Goal: Transaction & Acquisition: Purchase product/service

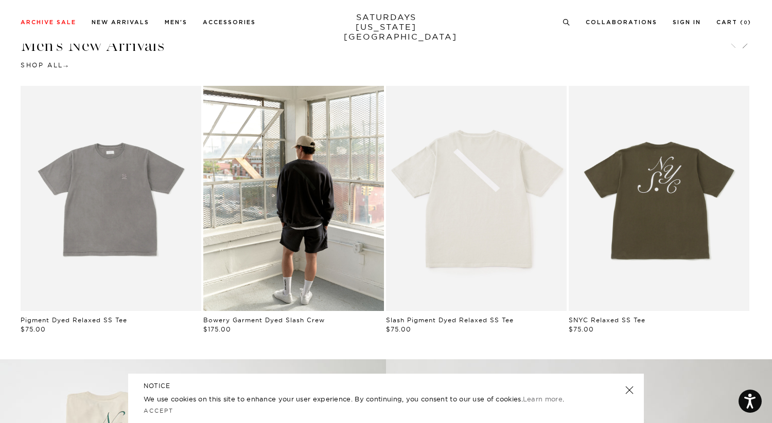
scroll to position [530, 0]
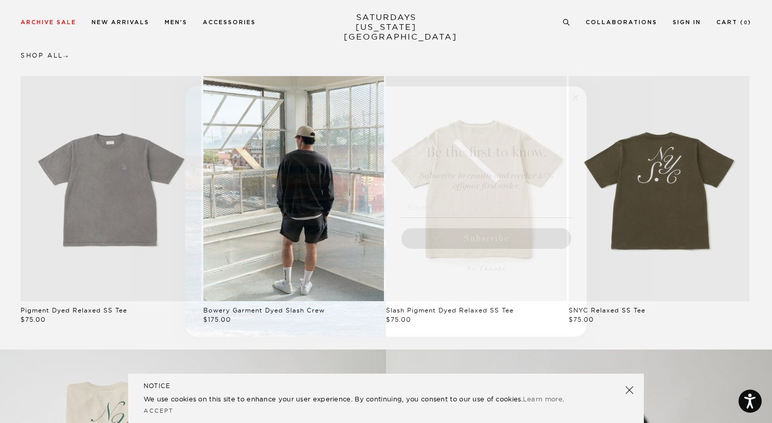
click at [576, 92] on icon "Close dialog" at bounding box center [575, 98] width 12 height 12
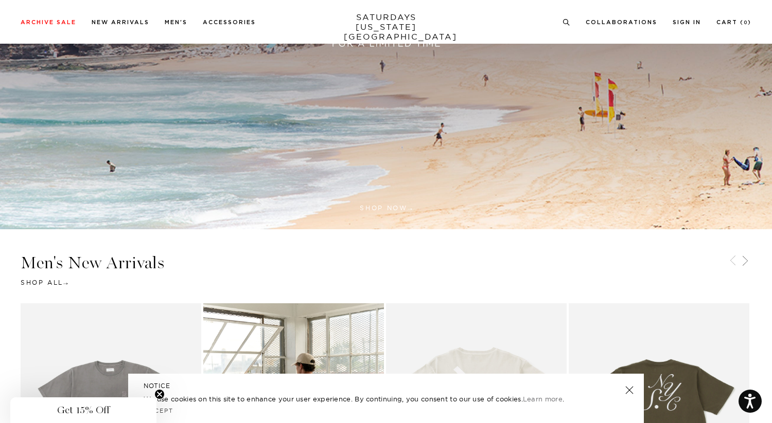
scroll to position [0, 0]
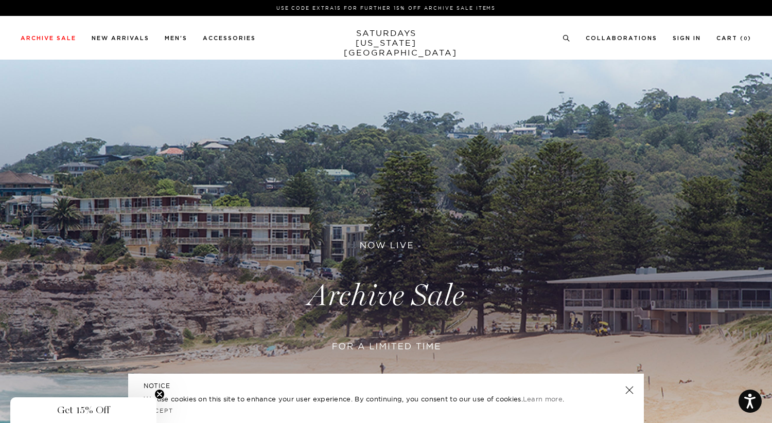
click at [388, 239] on link at bounding box center [386, 296] width 772 height 472
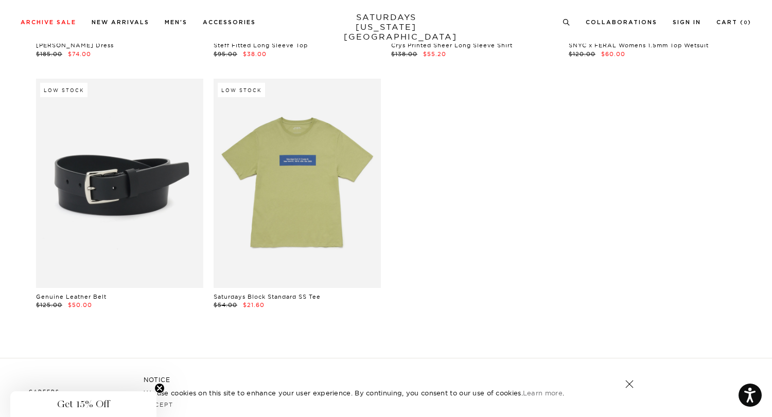
scroll to position [22772, 0]
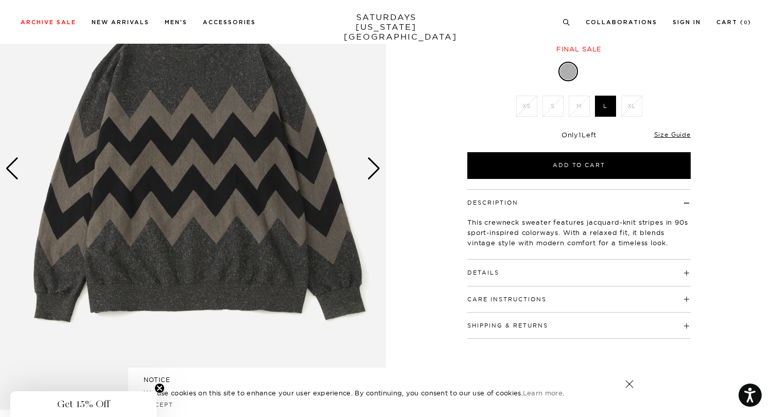
scroll to position [156, 0]
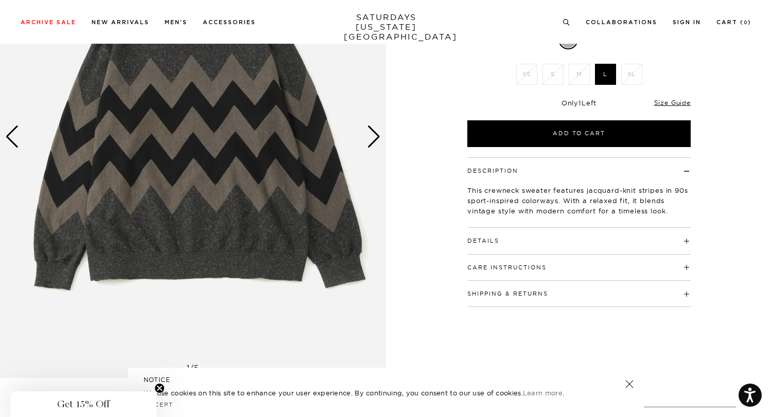
click at [507, 292] on button "Shipping & Returns" at bounding box center [507, 294] width 81 height 6
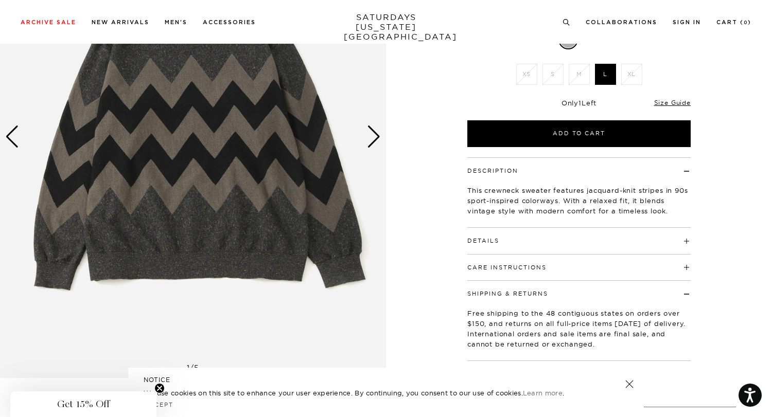
click at [507, 292] on button "Shipping & Returns" at bounding box center [507, 294] width 81 height 6
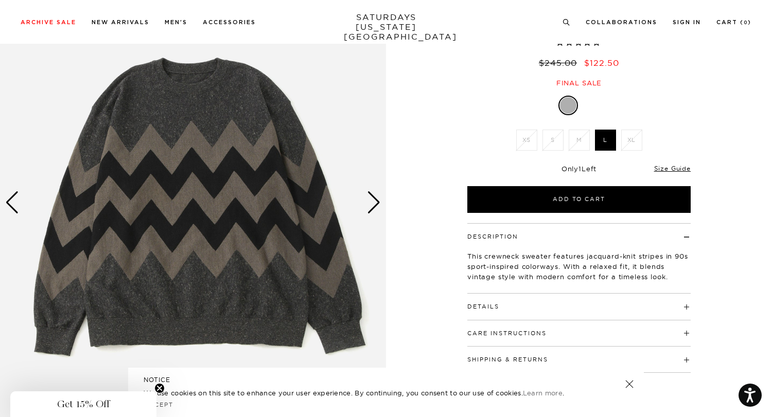
scroll to position [78, 0]
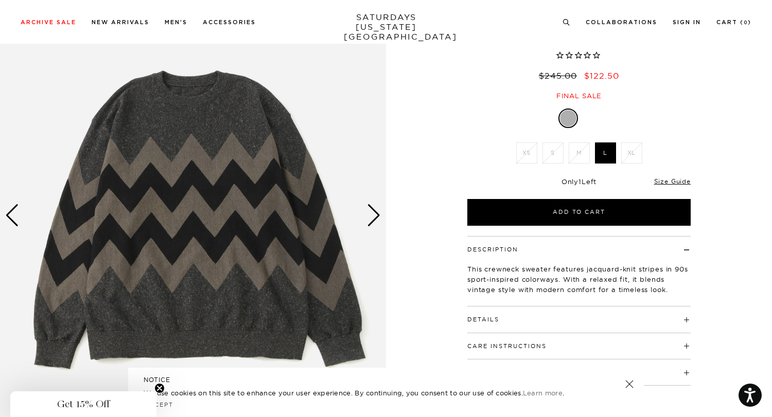
click at [376, 222] on div "Next slide" at bounding box center [374, 215] width 14 height 23
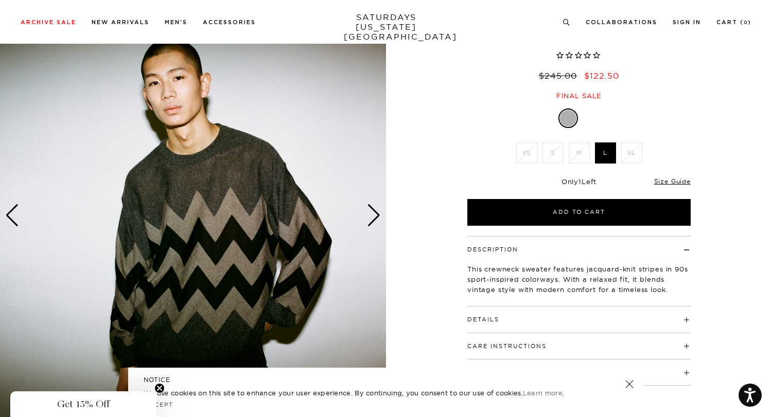
click at [376, 222] on div "Next slide" at bounding box center [374, 215] width 14 height 23
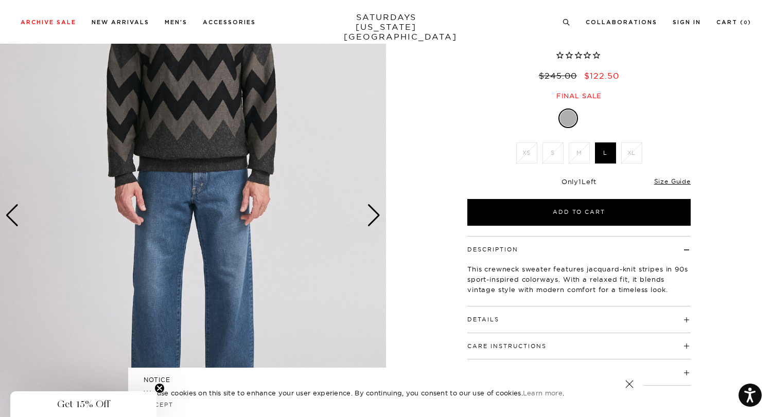
click at [376, 222] on div "Next slide" at bounding box center [374, 215] width 14 height 23
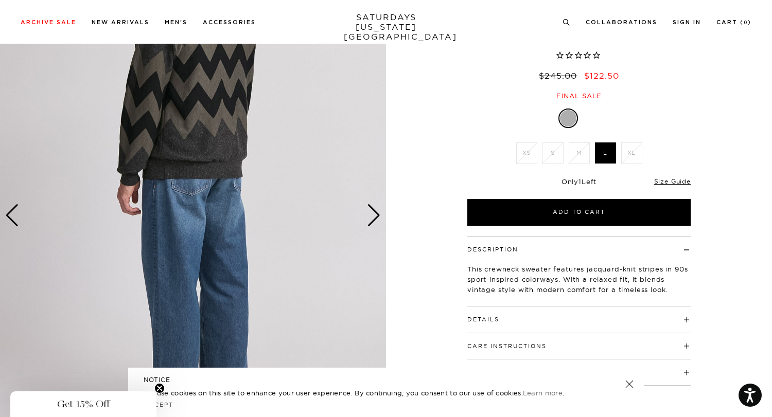
click at [376, 222] on div "Next slide" at bounding box center [374, 215] width 14 height 23
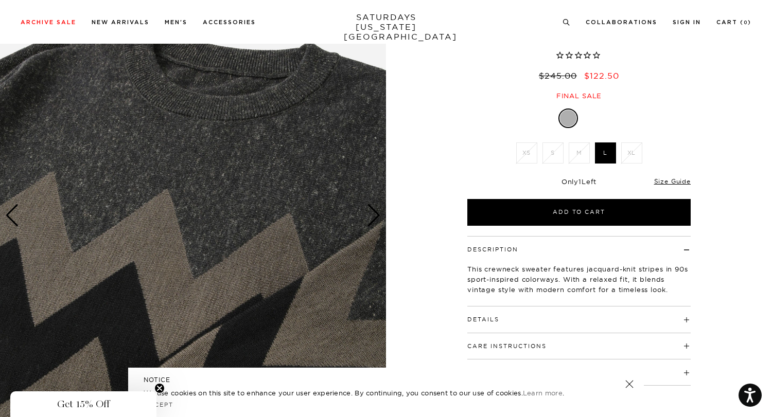
click at [376, 222] on div "Next slide" at bounding box center [374, 215] width 14 height 23
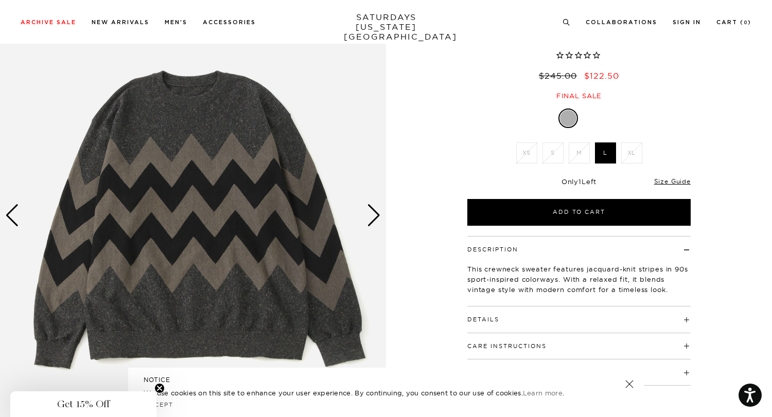
scroll to position [0, 0]
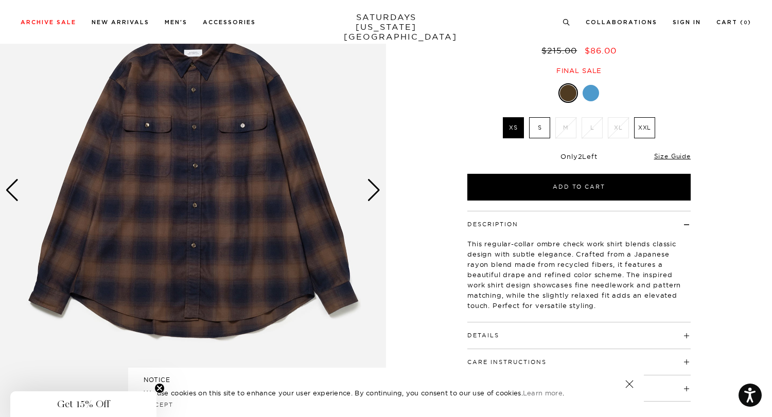
scroll to position [102, 0]
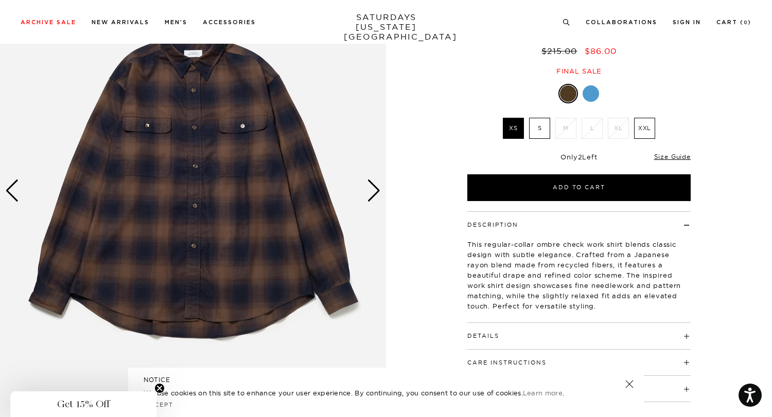
click at [373, 183] on div "Next slide" at bounding box center [374, 191] width 14 height 23
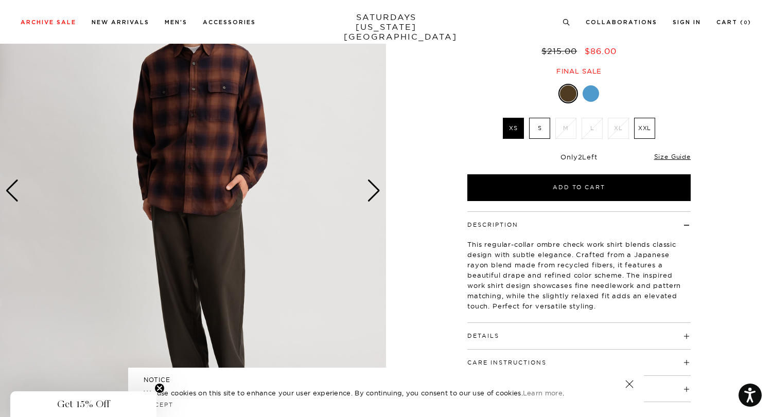
click at [373, 183] on div "Next slide" at bounding box center [374, 191] width 14 height 23
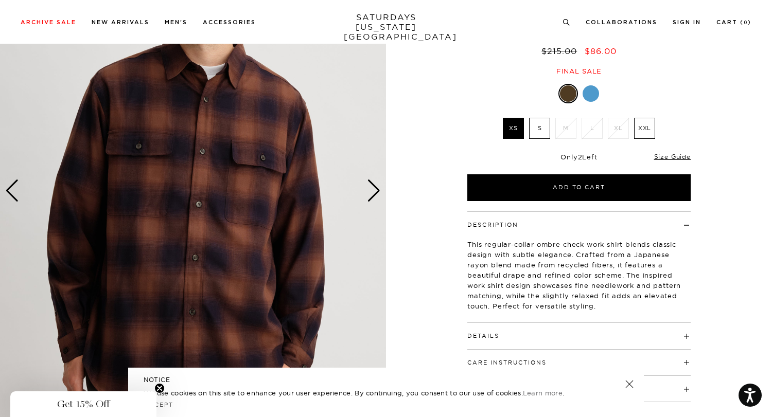
click at [373, 183] on div "Next slide" at bounding box center [374, 191] width 14 height 23
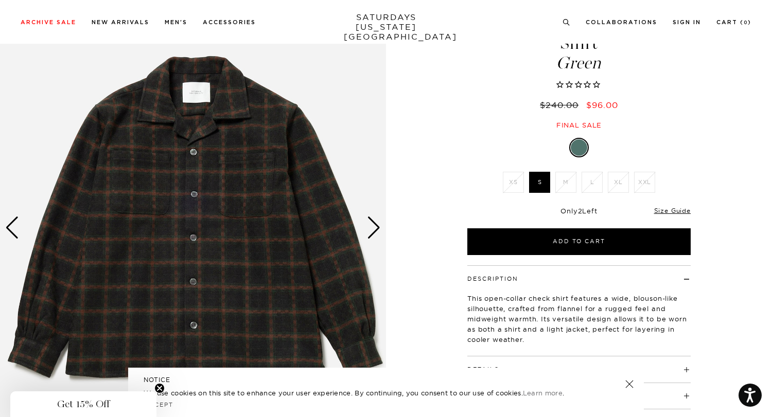
scroll to position [79, 0]
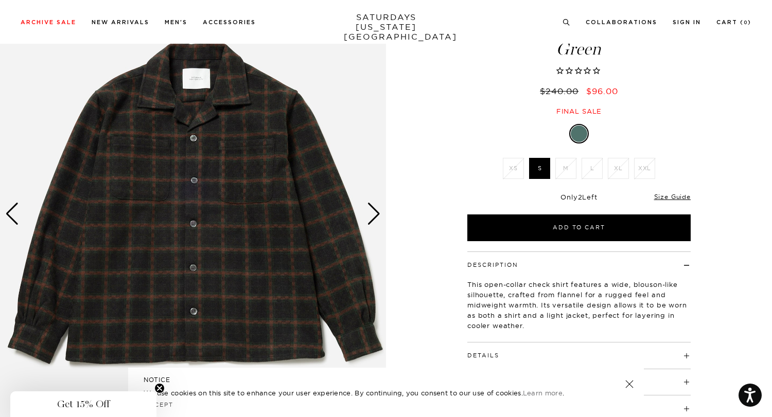
click at [376, 220] on div "Next slide" at bounding box center [374, 214] width 14 height 23
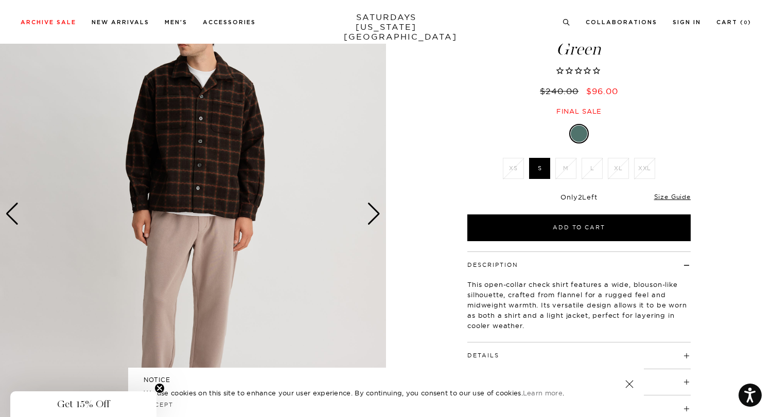
click at [376, 220] on div "Next slide" at bounding box center [374, 214] width 14 height 23
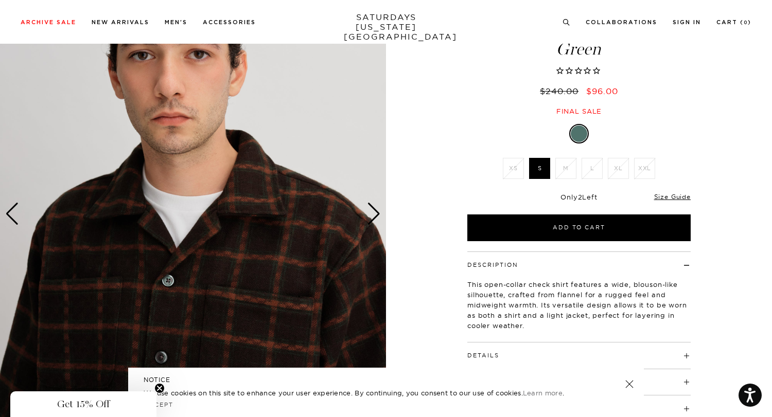
click at [376, 220] on div "Next slide" at bounding box center [374, 214] width 14 height 23
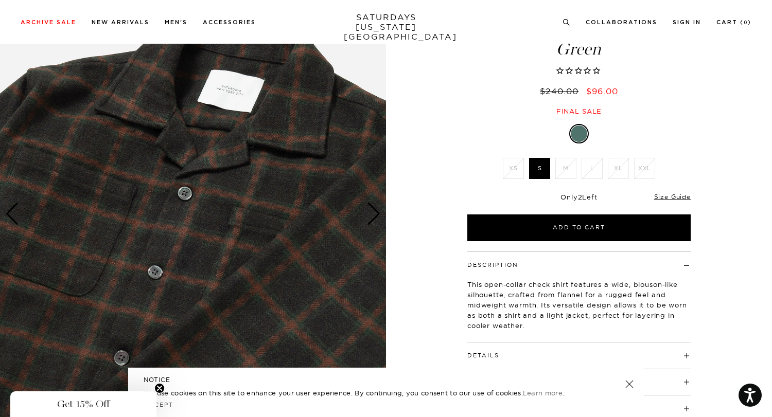
click at [376, 220] on div "Next slide" at bounding box center [374, 214] width 14 height 23
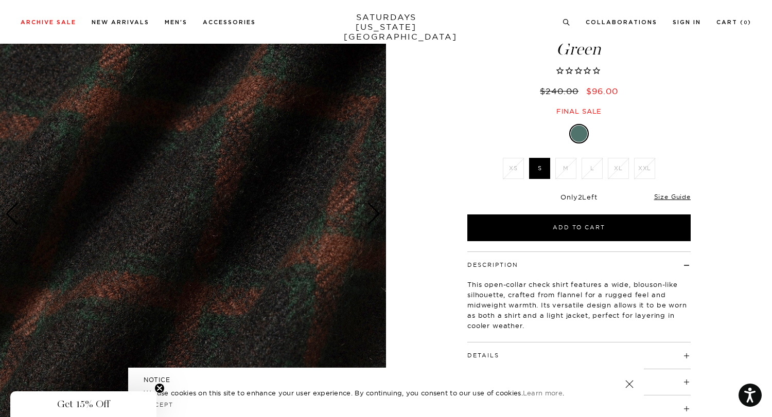
click at [376, 220] on div "Next slide" at bounding box center [374, 214] width 14 height 23
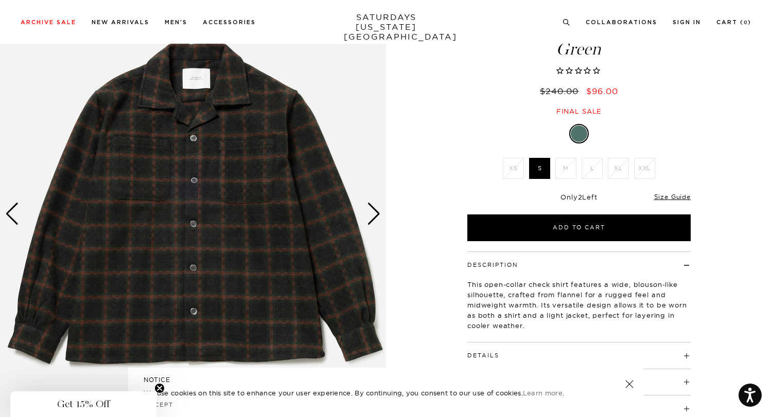
click at [376, 220] on div "Next slide" at bounding box center [374, 214] width 14 height 23
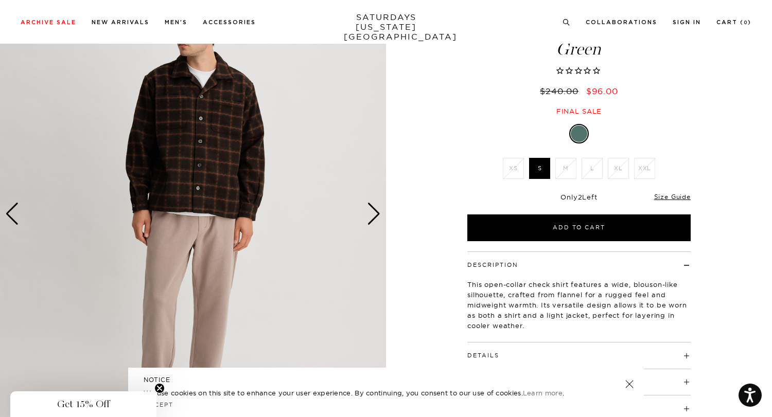
click at [376, 220] on div "Next slide" at bounding box center [374, 214] width 14 height 23
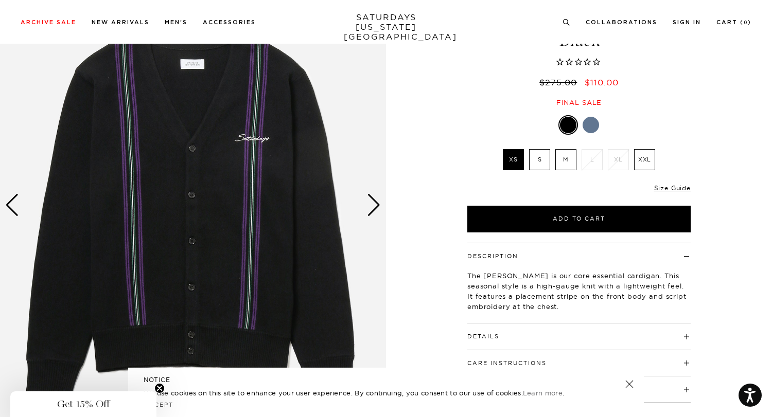
scroll to position [151, 0]
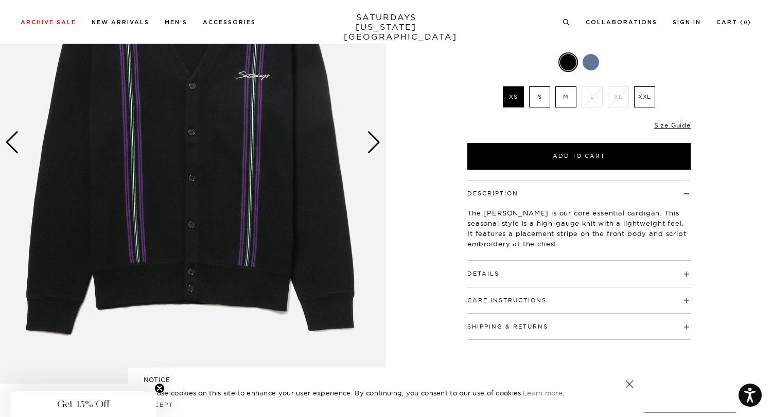
click at [370, 148] on div "Next slide" at bounding box center [374, 142] width 14 height 23
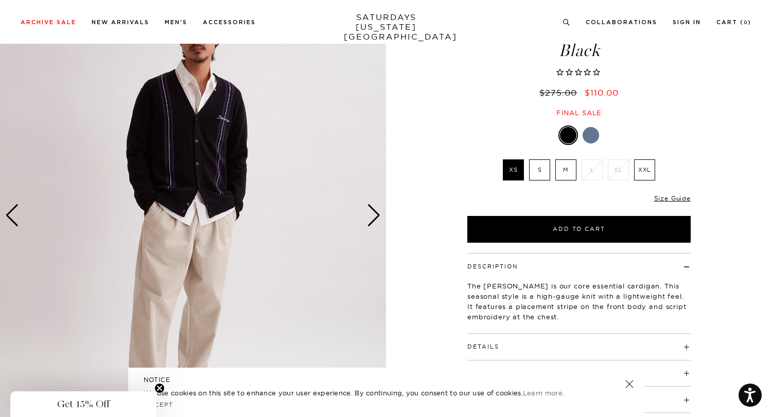
scroll to position [62, 0]
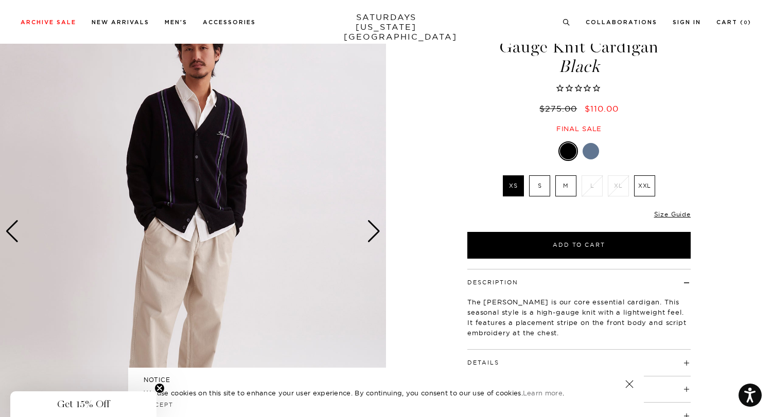
click at [378, 240] on div "Next slide" at bounding box center [374, 231] width 14 height 23
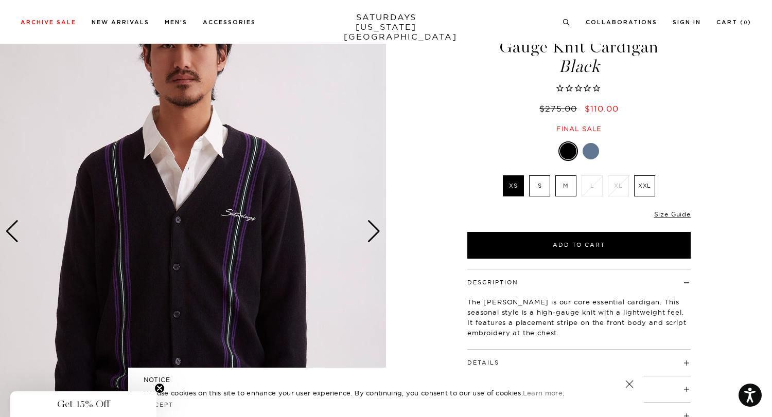
click at [378, 240] on div "Next slide" at bounding box center [374, 231] width 14 height 23
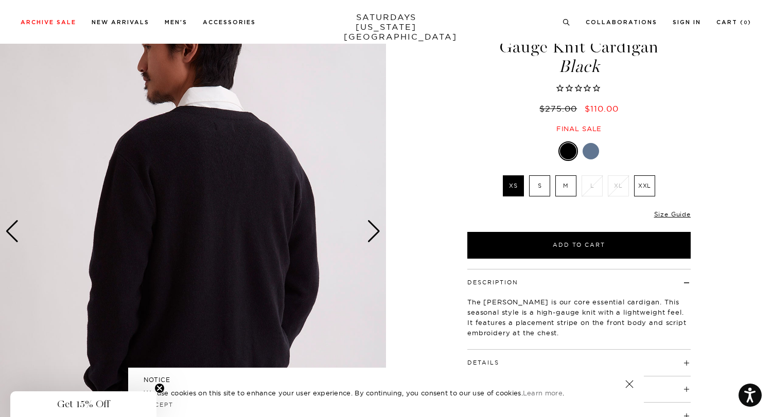
click at [378, 240] on div "Next slide" at bounding box center [374, 231] width 14 height 23
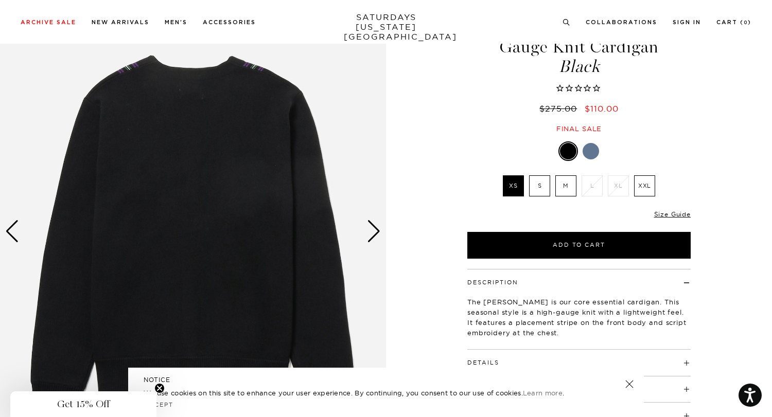
click at [378, 240] on div "Next slide" at bounding box center [374, 231] width 14 height 23
